Goal: Find specific page/section: Find specific page/section

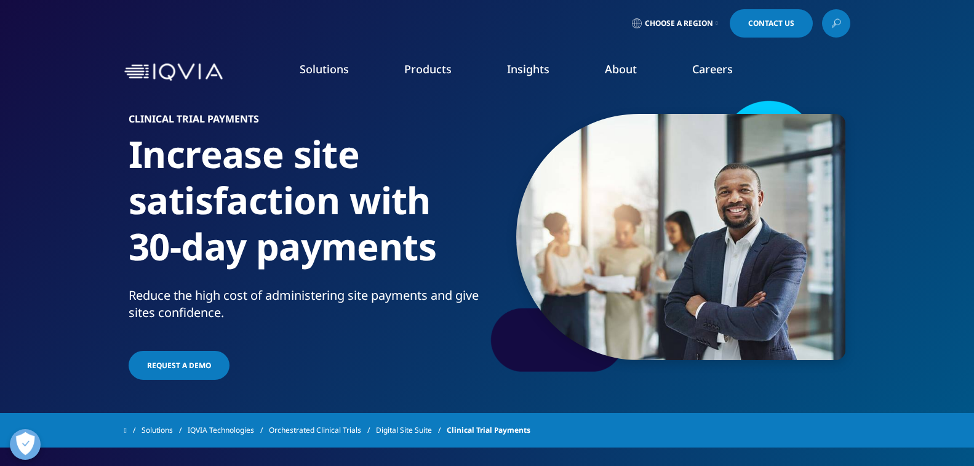
click at [716, 22] on icon at bounding box center [717, 23] width 2 height 5
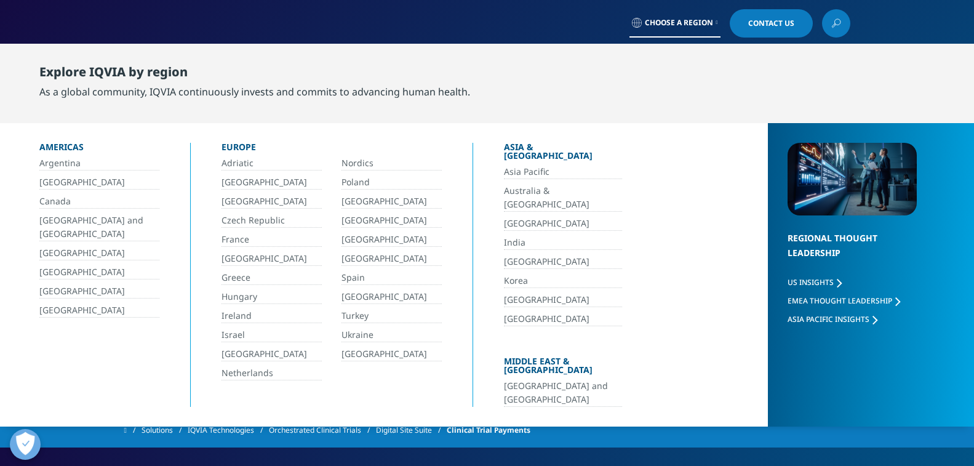
click at [55, 161] on link "Argentina" at bounding box center [99, 163] width 120 height 14
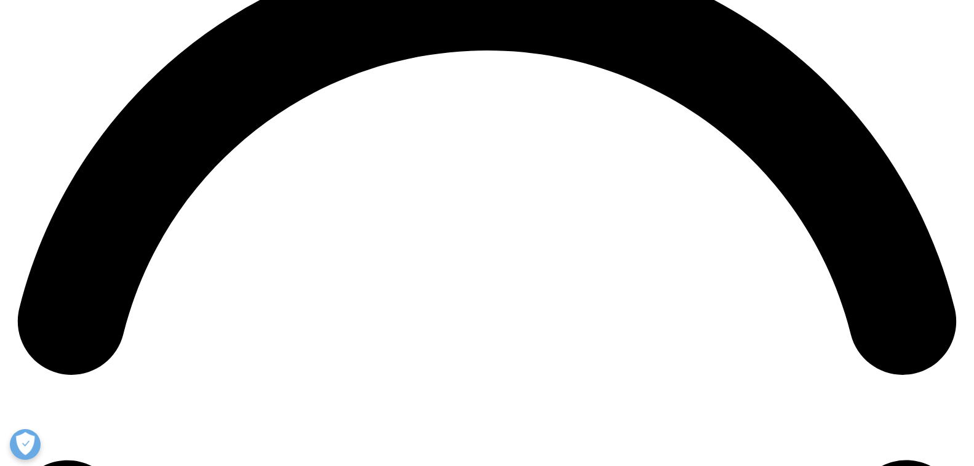
scroll to position [2276, 0]
